Goal: Information Seeking & Learning: Learn about a topic

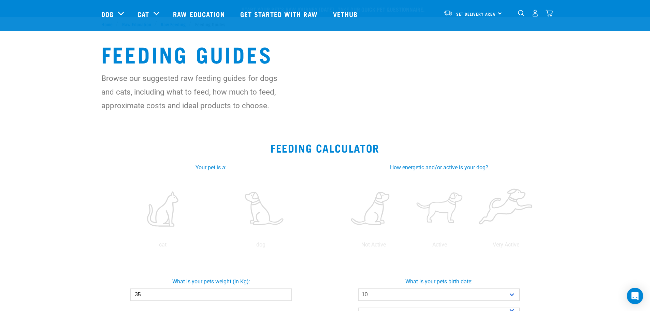
select select "10"
select select "June"
select select "2020"
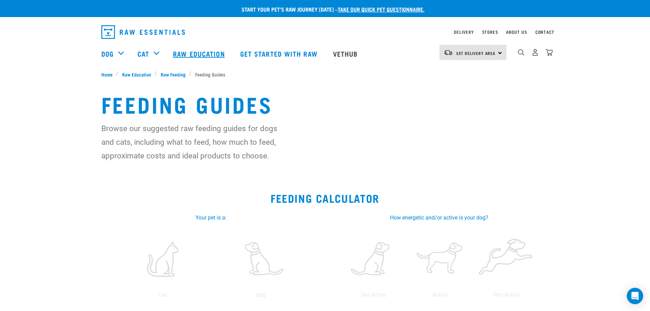
click at [210, 51] on link "Raw Education" at bounding box center [199, 53] width 67 height 27
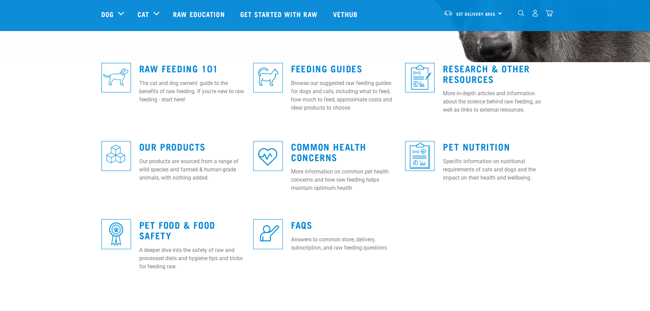
scroll to position [170, 0]
click at [298, 224] on link "FAQs" at bounding box center [301, 223] width 21 height 5
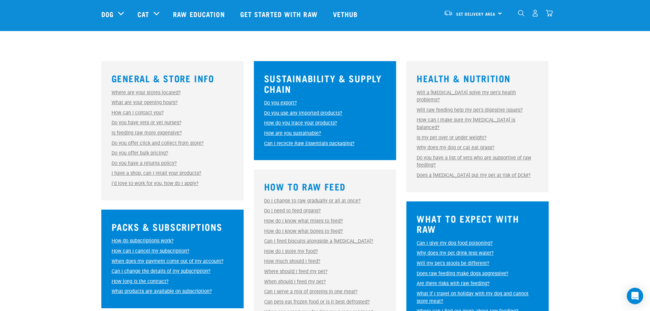
scroll to position [170, 0]
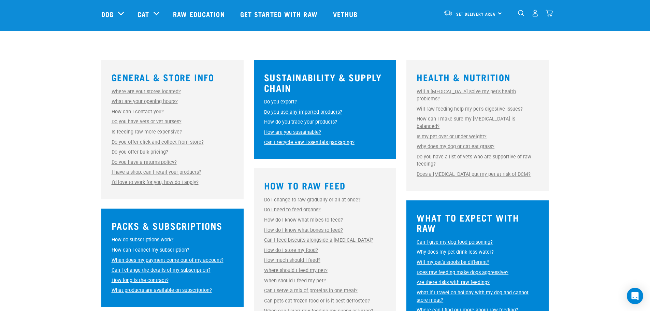
click at [168, 89] on link "Where are your stores located?" at bounding box center [145, 92] width 69 height 6
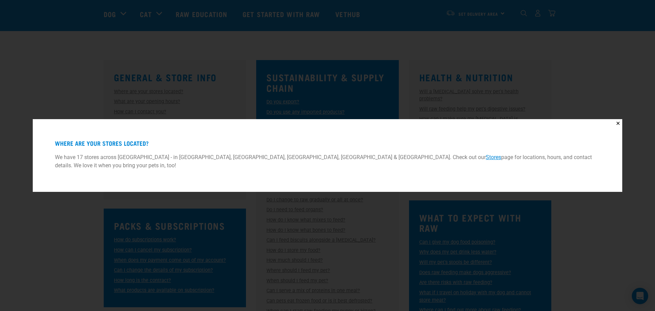
click at [77, 96] on div "✕ Where are your stores located? We have 17 stores across New Zealand - in Auck…" at bounding box center [327, 155] width 655 height 311
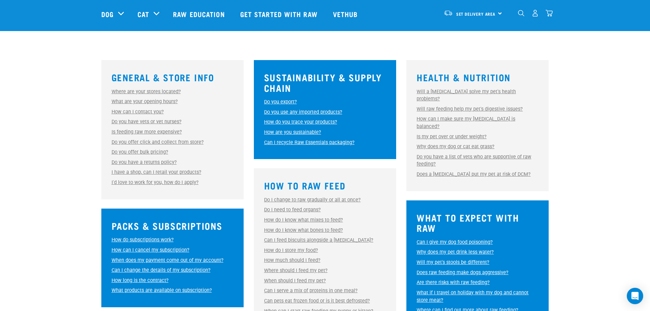
click at [144, 91] on link "Where are your stores located?" at bounding box center [145, 92] width 69 height 6
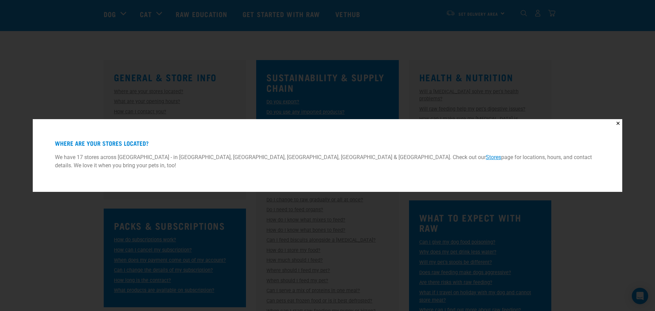
drag, startPoint x: 64, startPoint y: 160, endPoint x: 644, endPoint y: 143, distance: 579.9
click at [644, 143] on div "✕ Where are your stores located? We have 17 stores across [GEOGRAPHIC_DATA] - i…" at bounding box center [327, 155] width 655 height 311
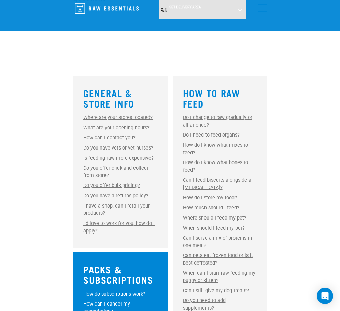
click at [133, 145] on link "Do you have vets or vet nurses?" at bounding box center [118, 148] width 70 height 6
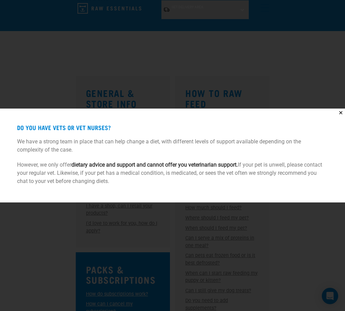
click at [139, 170] on p "However, we only offer dietary advice and support and cannot offer you veterina…" at bounding box center [172, 173] width 311 height 25
drag, startPoint x: 129, startPoint y: 174, endPoint x: 102, endPoint y: 152, distance: 34.5
click at [102, 152] on div "Do you have vets or vet nurses? We have a strong team in place that can help ch…" at bounding box center [172, 155] width 338 height 87
click at [110, 178] on p "However, we only offer dietary advice and support and cannot offer you veterina…" at bounding box center [172, 173] width 311 height 25
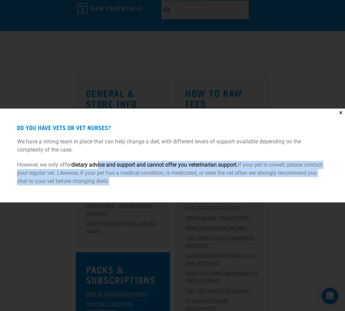
drag, startPoint x: 109, startPoint y: 181, endPoint x: 100, endPoint y: 165, distance: 19.1
click at [100, 165] on p "However, we only offer dietary advice and support and cannot offer you veterina…" at bounding box center [172, 173] width 311 height 25
click at [119, 172] on p "However, we only offer dietary advice and support and cannot offer you veterina…" at bounding box center [172, 173] width 311 height 25
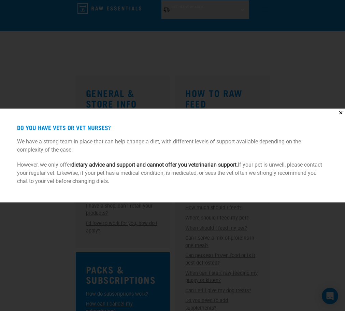
click at [148, 181] on p "However, we only offer dietary advice and support and cannot offer you veterina…" at bounding box center [172, 173] width 311 height 25
click at [186, 138] on p "We have a strong team in place that can help change a diet, with different leve…" at bounding box center [172, 145] width 311 height 16
click at [341, 112] on button "✕" at bounding box center [340, 112] width 9 height 9
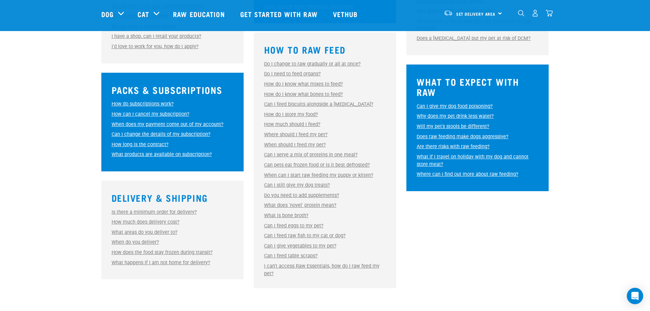
scroll to position [306, 0]
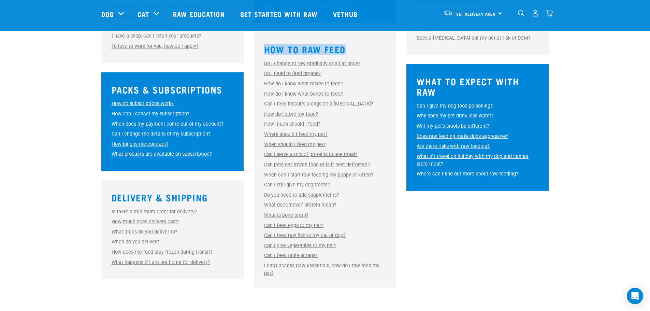
drag, startPoint x: 309, startPoint y: 49, endPoint x: 368, endPoint y: 43, distance: 59.0
click at [369, 44] on h3 "How to Raw Feed" at bounding box center [325, 49] width 122 height 11
click at [182, 12] on link "Raw Education" at bounding box center [199, 13] width 67 height 27
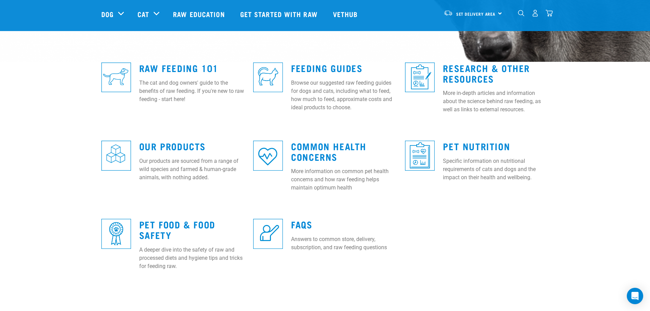
scroll to position [170, 0]
click at [172, 67] on link "Raw Feeding 101" at bounding box center [178, 67] width 79 height 5
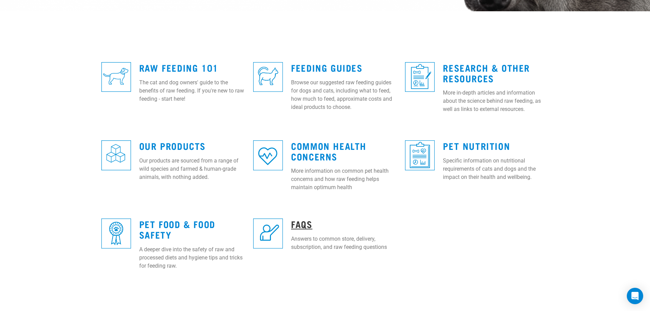
click at [298, 223] on link "FAQs" at bounding box center [301, 223] width 21 height 5
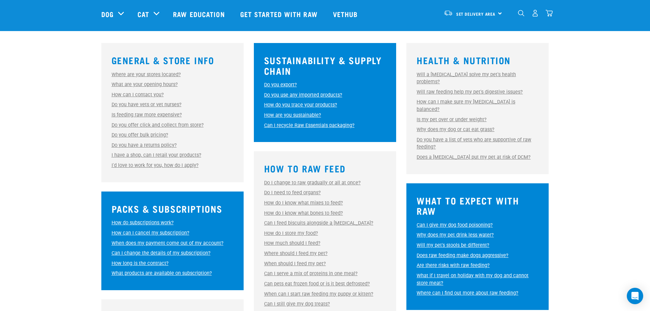
scroll to position [187, 0]
click at [51, 105] on div "General & Store Info Where are your stores located? Where are your stores locat…" at bounding box center [325, 221] width 650 height 372
click at [143, 74] on link "Where are your stores located?" at bounding box center [145, 75] width 69 height 6
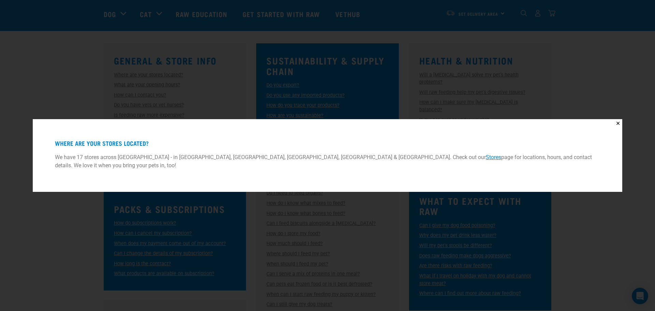
click at [65, 77] on div "✕ Where are your stores located? We have 17 stores across New Zealand - in Auck…" at bounding box center [327, 155] width 655 height 311
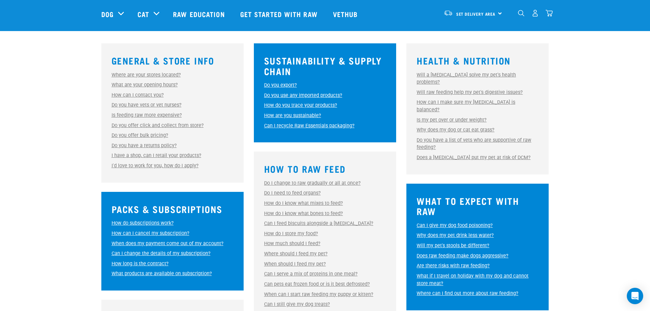
click at [159, 75] on link "Where are your stores located?" at bounding box center [145, 75] width 69 height 6
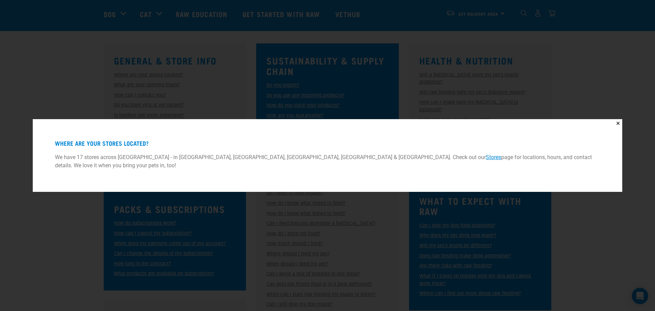
click at [64, 194] on div "✕ Where are your stores located? We have 17 stores across New Zealand - in Auck…" at bounding box center [327, 155] width 655 height 311
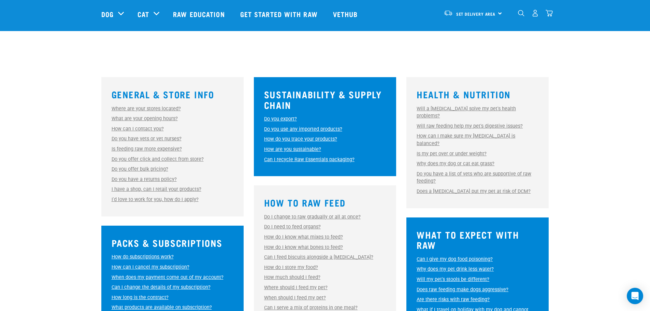
scroll to position [153, 0]
drag, startPoint x: 400, startPoint y: 14, endPoint x: 481, endPoint y: 8, distance: 82.1
click at [481, 8] on div "Dog Shop All Dog Get Started Packs Wildly Good Meal Packs Shop By Category" at bounding box center [326, 13] width 451 height 27
drag, startPoint x: 471, startPoint y: 35, endPoint x: 476, endPoint y: 27, distance: 9.1
click at [473, 32] on div "Start your pet’s raw journey today – take our quick pet questionnaire. Delivery…" at bounding box center [325, 144] width 650 height 594
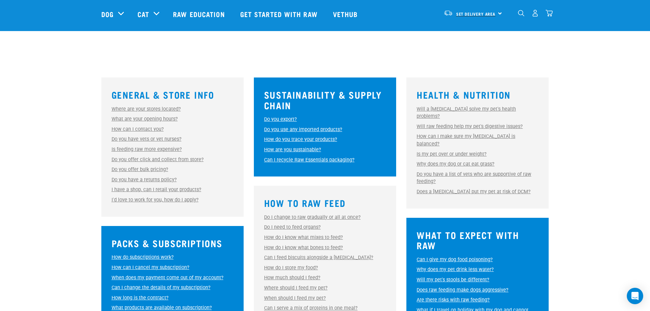
click at [491, 10] on link "Set Delivery Area" at bounding box center [476, 14] width 40 height 11
click at [470, 32] on link "[GEOGRAPHIC_DATA]" at bounding box center [471, 32] width 65 height 15
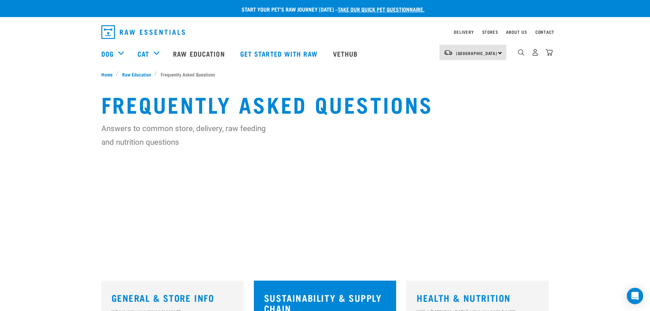
click at [500, 50] on div "North Island North Island South Island" at bounding box center [472, 52] width 67 height 15
click at [465, 31] on link "Delivery" at bounding box center [463, 32] width 20 height 2
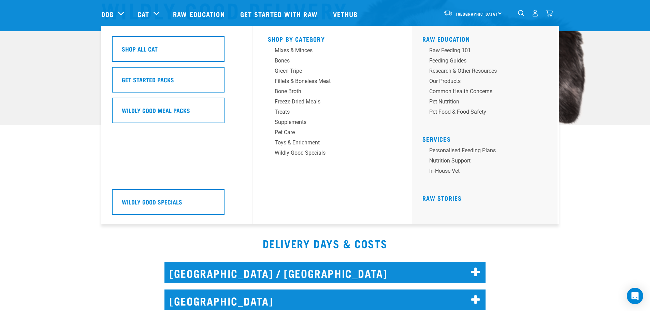
scroll to position [106, 0]
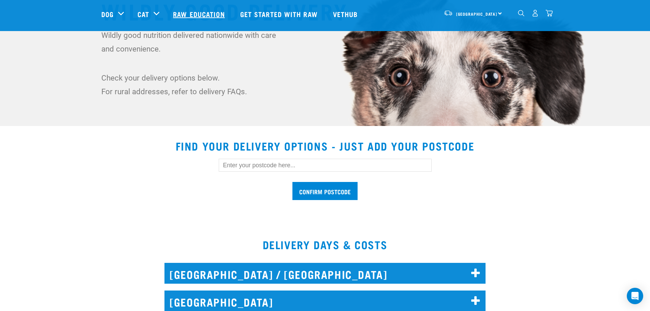
click at [198, 13] on link "Raw Education" at bounding box center [199, 13] width 67 height 27
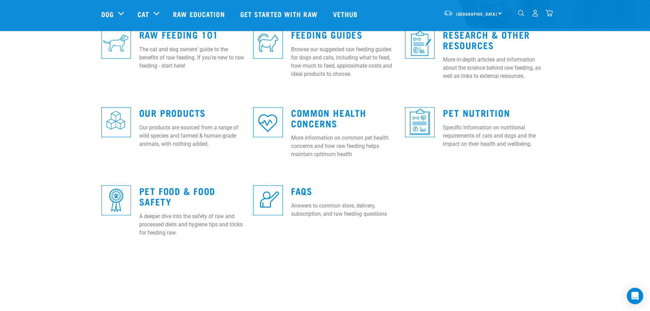
scroll to position [204, 0]
click at [300, 189] on link "FAQs" at bounding box center [301, 189] width 21 height 5
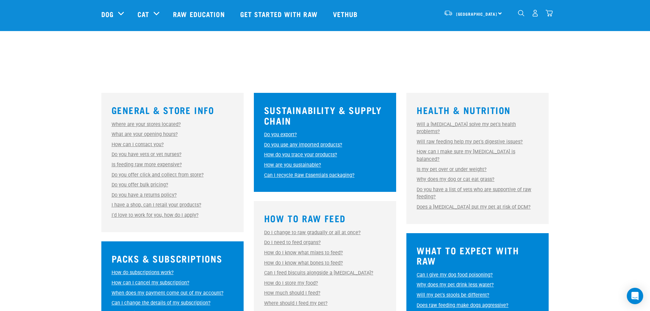
scroll to position [137, 0]
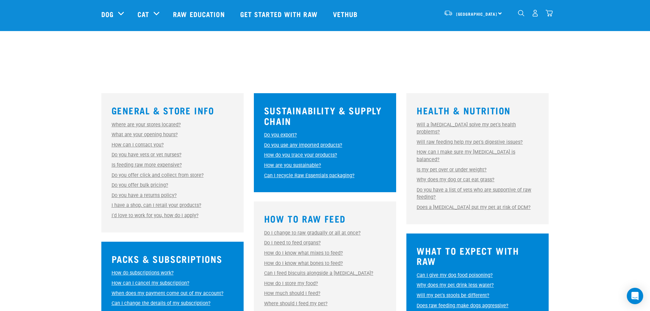
click at [149, 124] on link "Where are your stores located?" at bounding box center [145, 125] width 69 height 6
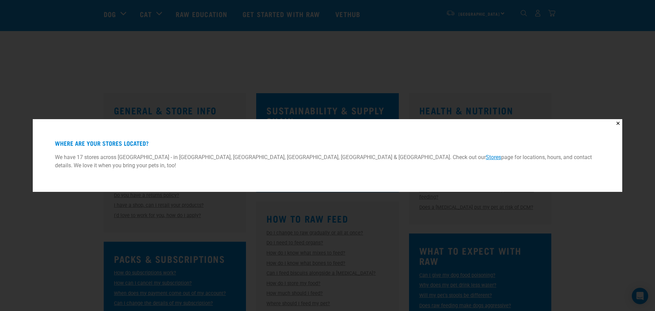
click at [191, 108] on div "✕ Where are your stores located? We have 17 stores across [GEOGRAPHIC_DATA] - i…" at bounding box center [327, 155] width 655 height 311
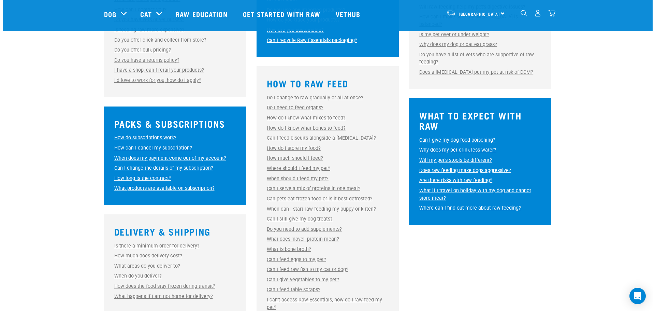
scroll to position [273, 0]
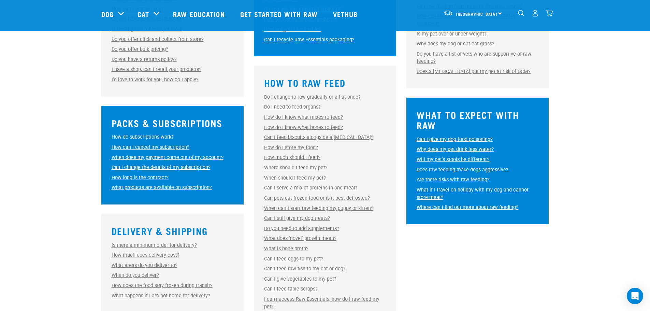
click at [153, 137] on link "How do subscriptions work?" at bounding box center [142, 137] width 62 height 6
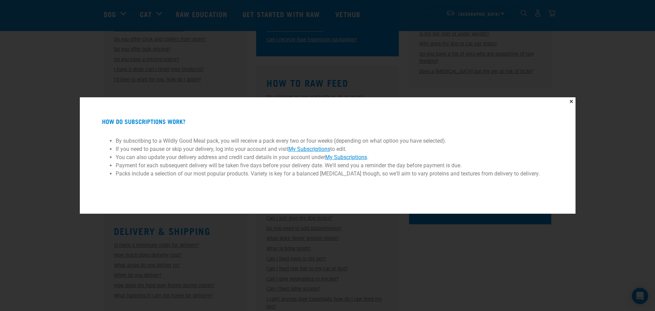
click at [153, 143] on li "By subscribing to a Wildly Good Meal pack, you will receive a pack every two or…" at bounding box center [328, 141] width 424 height 8
click at [139, 179] on ul "By subscribing to a Wildly Good Meal pack, you will receive a pack every two or…" at bounding box center [327, 160] width 451 height 61
click at [69, 170] on div "✕ How do subscriptions work? By subscribing to a Wildly Good Meal pack, you wil…" at bounding box center [327, 155] width 655 height 311
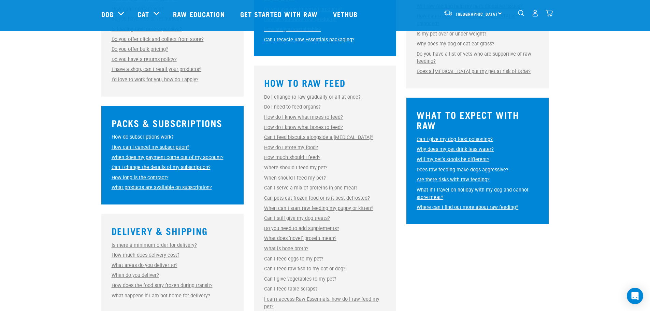
click at [120, 148] on link "How can I cancel my subscription?" at bounding box center [150, 147] width 78 height 6
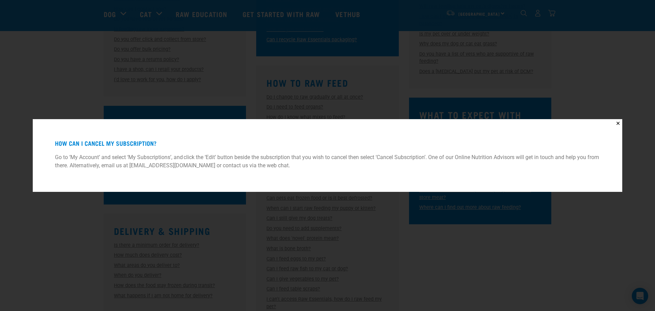
click at [77, 224] on div "✕ How can I cancel my subscription? Go to ‘My Account’ and select ‘My Subscript…" at bounding box center [327, 155] width 655 height 311
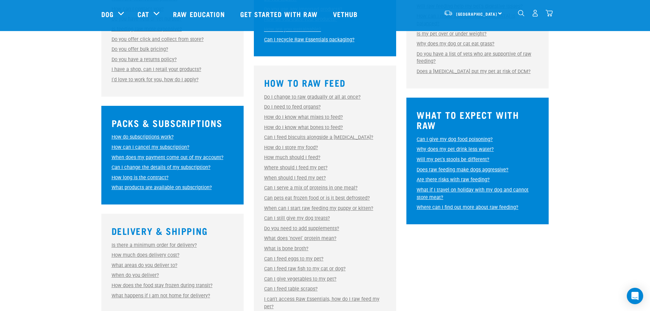
click at [151, 245] on link "Is there a minimum order for delivery?" at bounding box center [153, 245] width 85 height 6
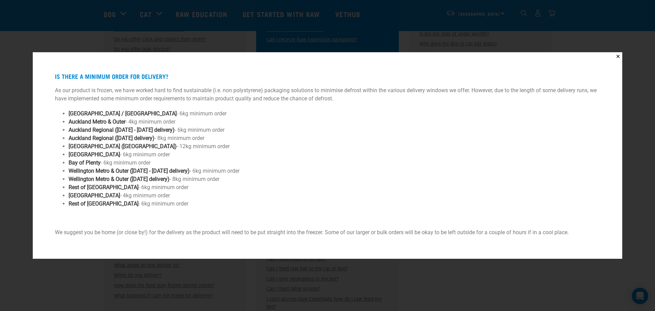
click at [79, 258] on div "✕ Is there a minimum order for delivery? As our product is frozen, we have work…" at bounding box center [327, 155] width 589 height 207
click at [87, 262] on div "✕ Is there a minimum order for delivery? As our product is frozen, we have work…" at bounding box center [327, 155] width 655 height 311
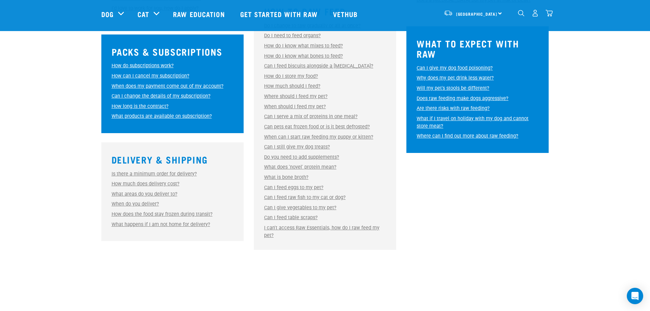
click at [163, 182] on link "How much does delivery cost?" at bounding box center [145, 184] width 68 height 6
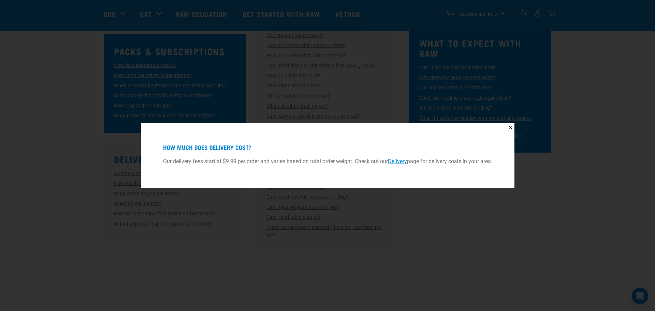
click at [87, 178] on div "✕ How much does delivery cost? Our delivery fees start at $9.99 per order and v…" at bounding box center [327, 155] width 655 height 311
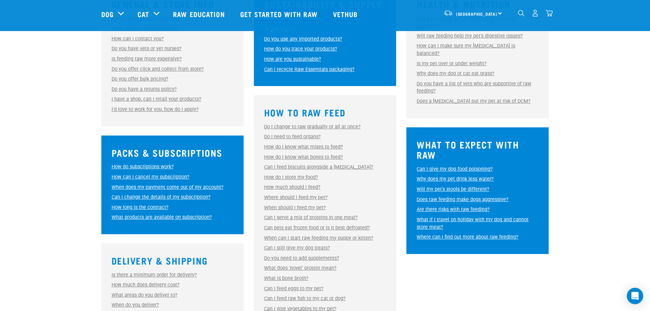
scroll to position [242, 0]
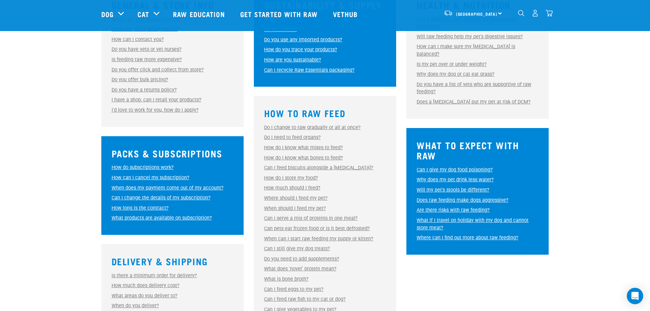
click at [334, 127] on link "Do I change to raw gradually or all at once?" at bounding box center [312, 127] width 96 height 6
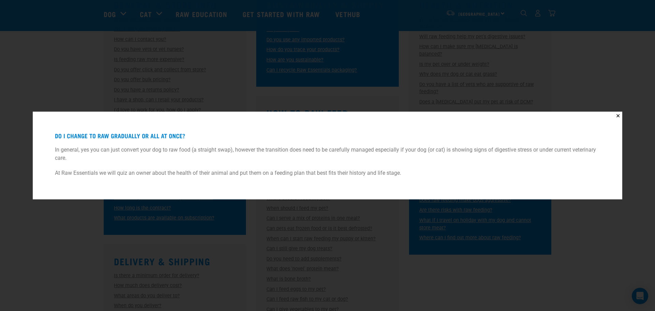
click at [306, 79] on div "✕ Do I change to raw gradually or all at once? In general, yes you can just con…" at bounding box center [327, 155] width 655 height 311
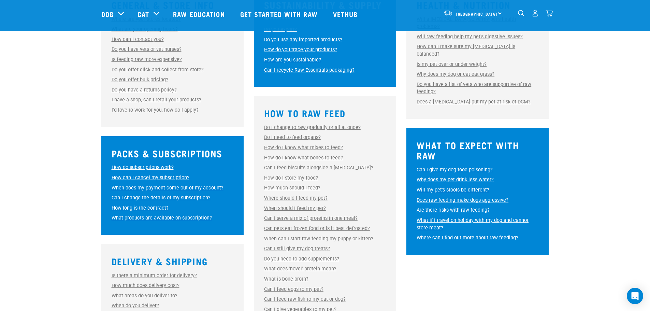
click at [307, 128] on link "Do I change to raw gradually or all at once?" at bounding box center [312, 127] width 96 height 6
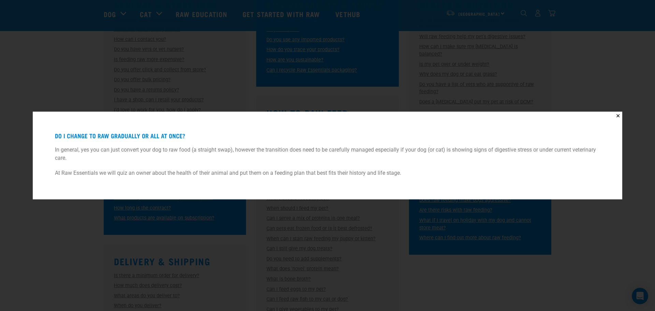
click at [54, 230] on div "✕ Do I change to raw gradually or all at once? In general, yes you can just con…" at bounding box center [327, 155] width 655 height 311
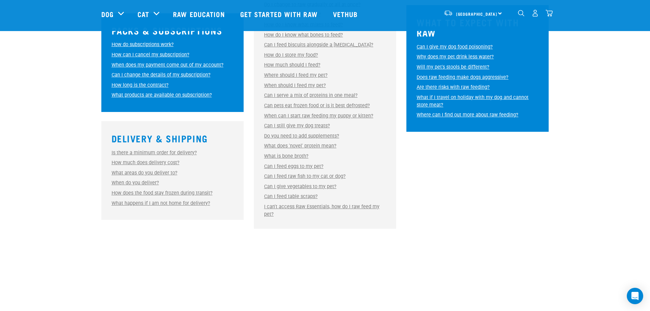
scroll to position [356, 0]
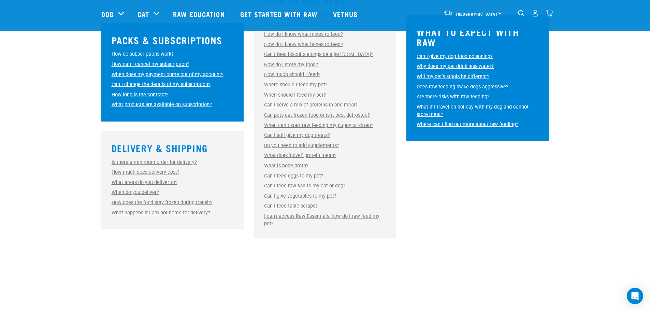
drag, startPoint x: 472, startPoint y: 182, endPoint x: 476, endPoint y: 183, distance: 4.1
click at [472, 182] on div "General & Store Info Where are your stores located? Where are your stores locat…" at bounding box center [324, 58] width 447 height 366
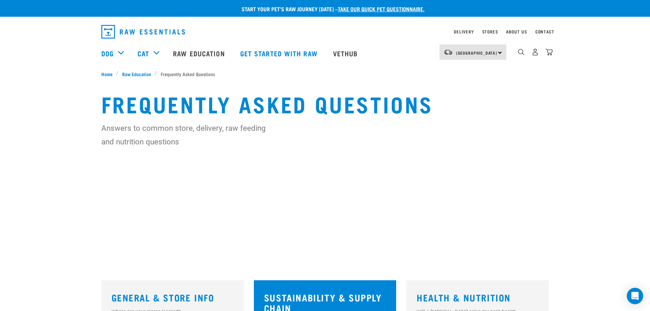
scroll to position [0, 0]
